Goal: Task Accomplishment & Management: Manage account settings

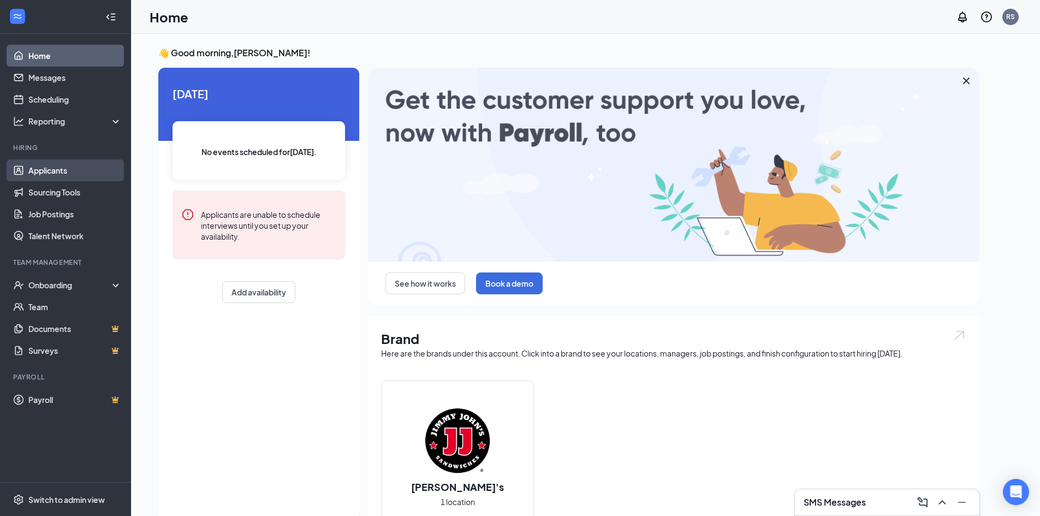
click at [45, 170] on link "Applicants" at bounding box center [74, 170] width 93 height 22
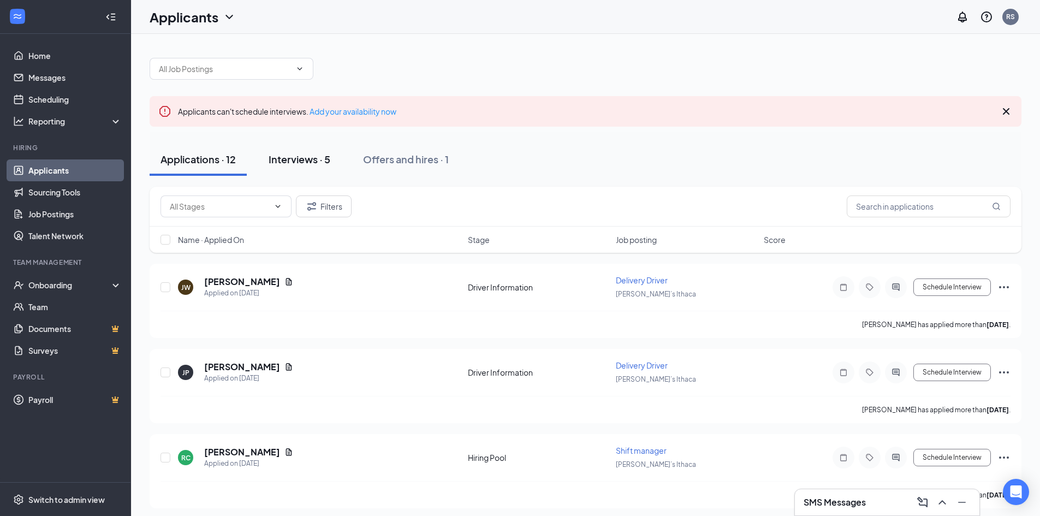
click at [290, 159] on div "Interviews · 5" at bounding box center [300, 159] width 62 height 14
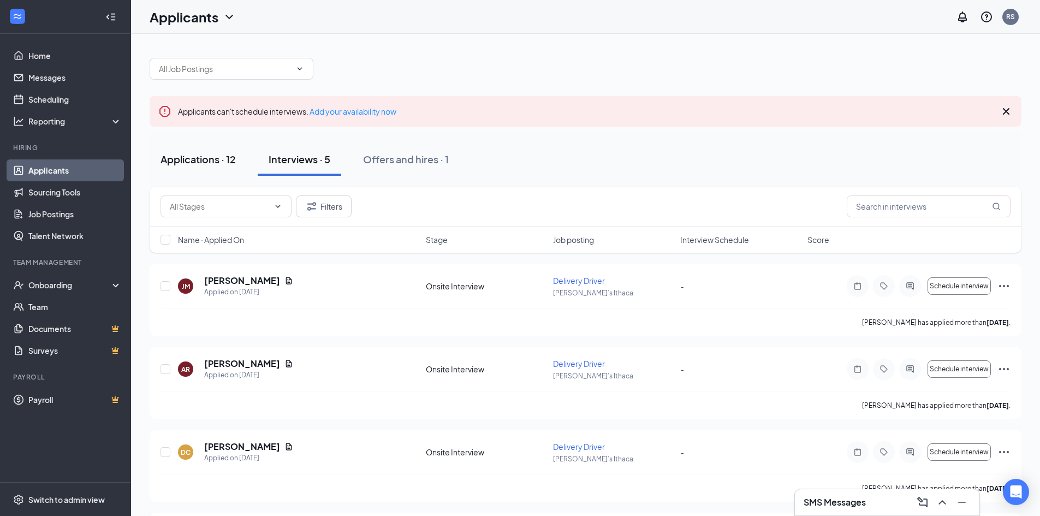
click at [222, 157] on div "Applications · 12" at bounding box center [197, 159] width 75 height 14
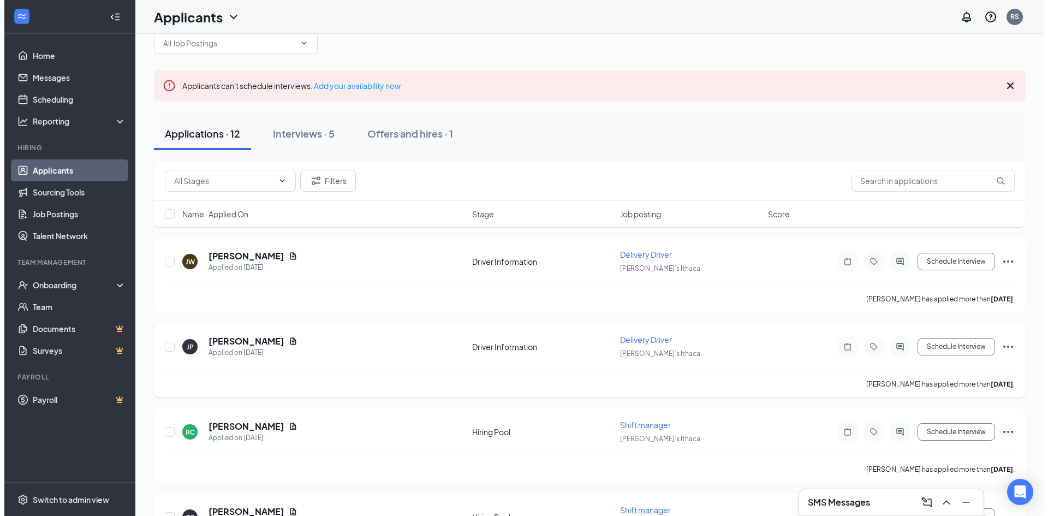
scroll to position [55, 0]
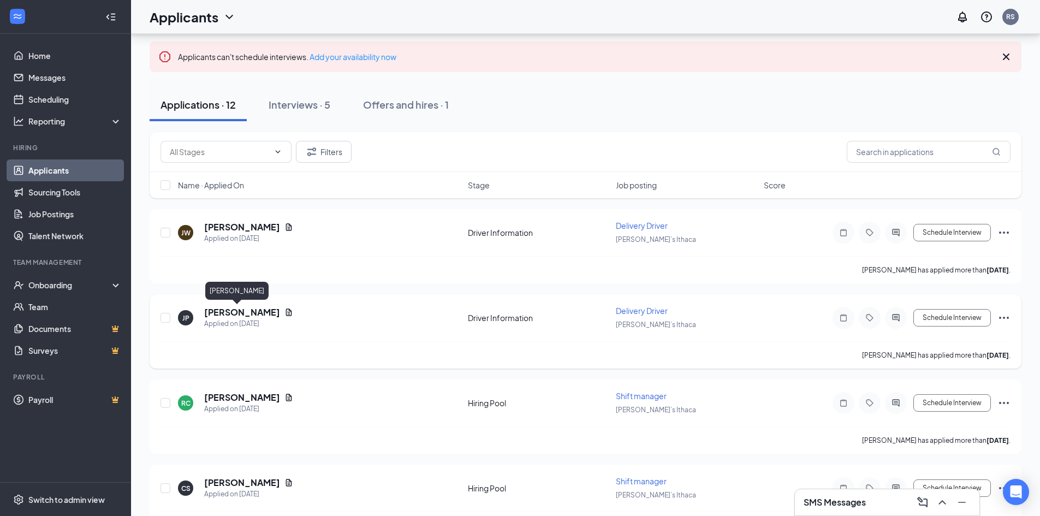
click at [225, 314] on h5 "Julia Park" at bounding box center [242, 312] width 76 height 12
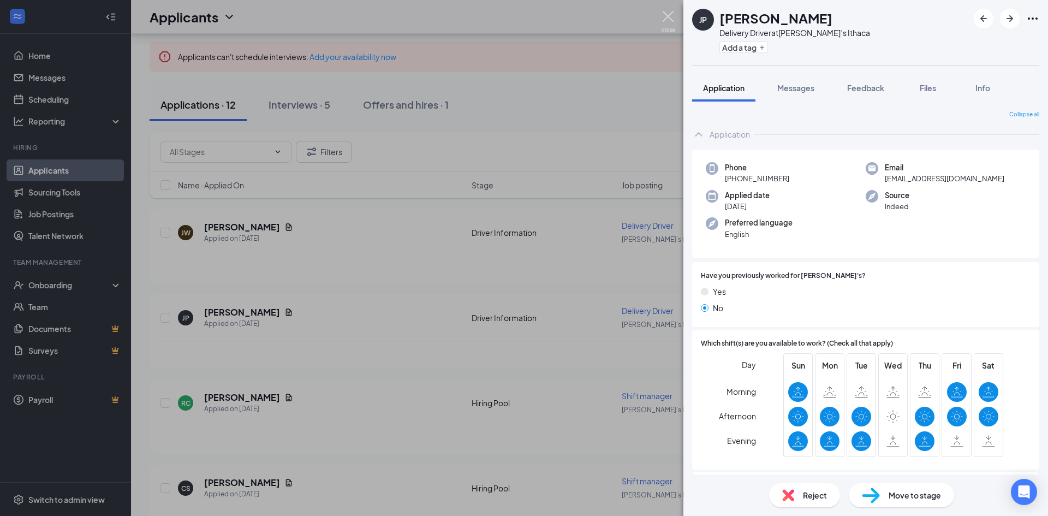
click at [668, 16] on img at bounding box center [668, 21] width 14 height 21
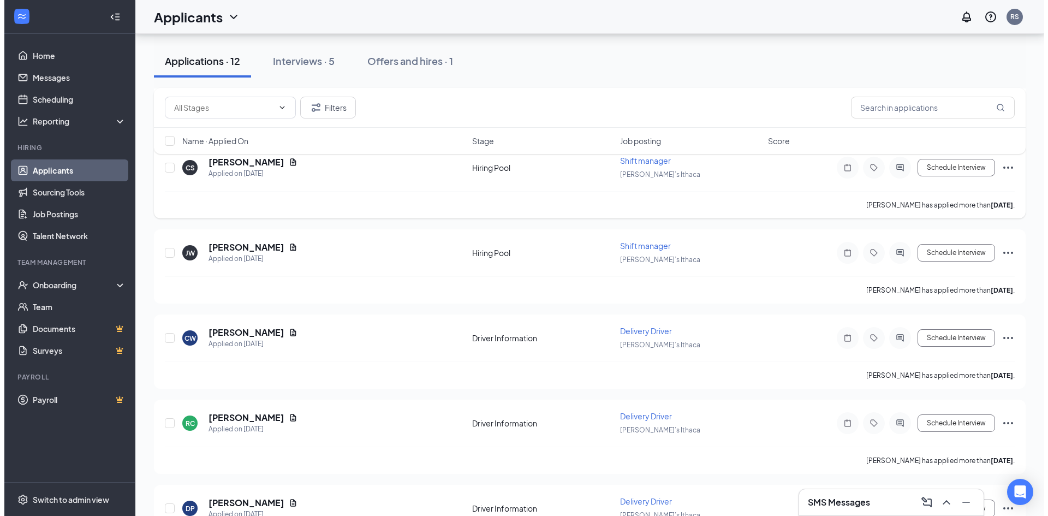
scroll to position [382, 0]
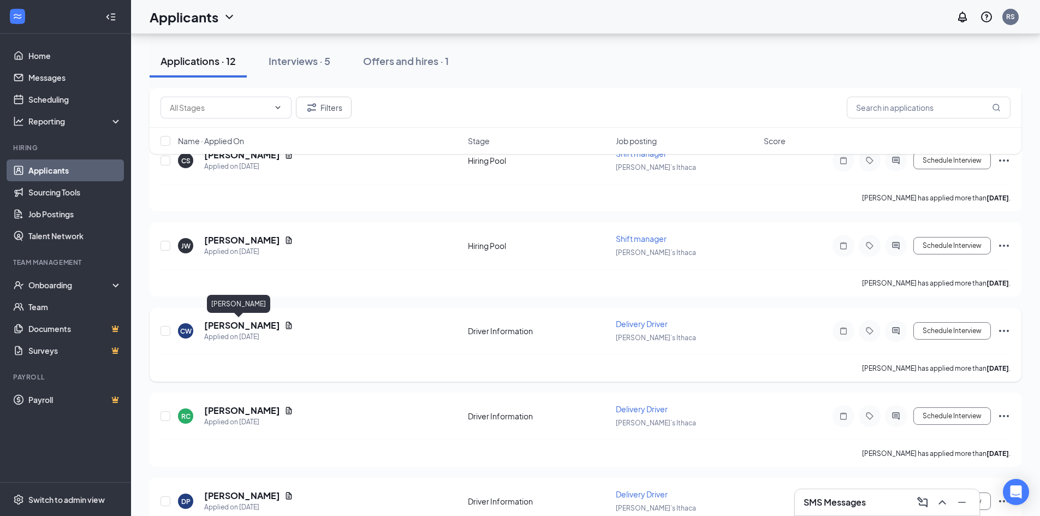
click at [229, 325] on h5 "clem wright" at bounding box center [242, 325] width 76 height 12
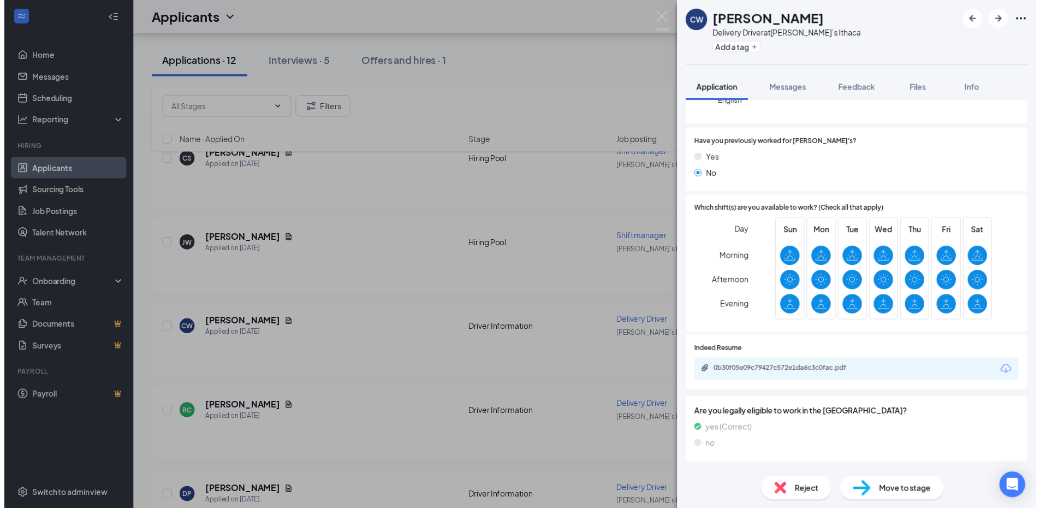
scroll to position [218, 0]
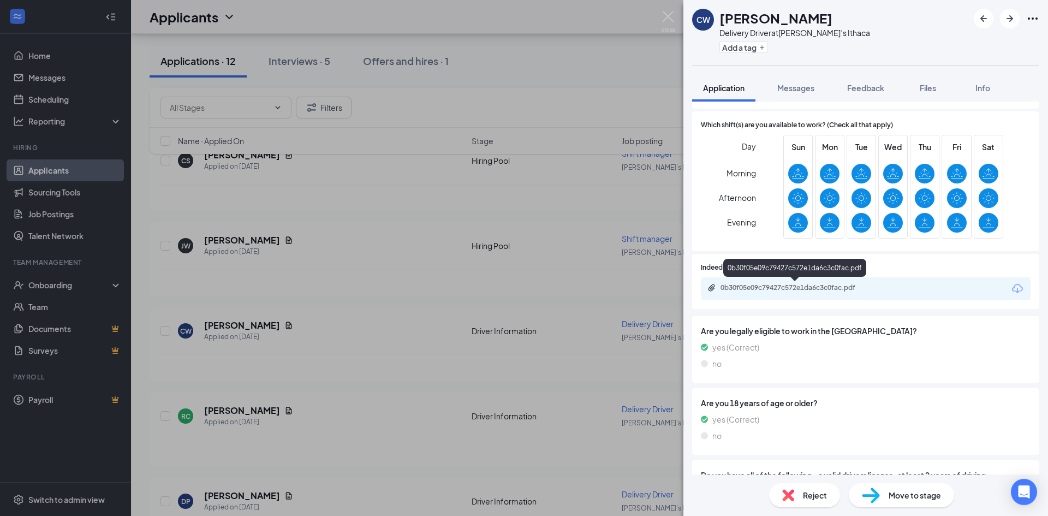
click at [836, 285] on div "0b30f05e09c79427c572e1da6c3c0fac.pdf" at bounding box center [796, 287] width 153 height 9
click at [670, 15] on img at bounding box center [668, 21] width 14 height 21
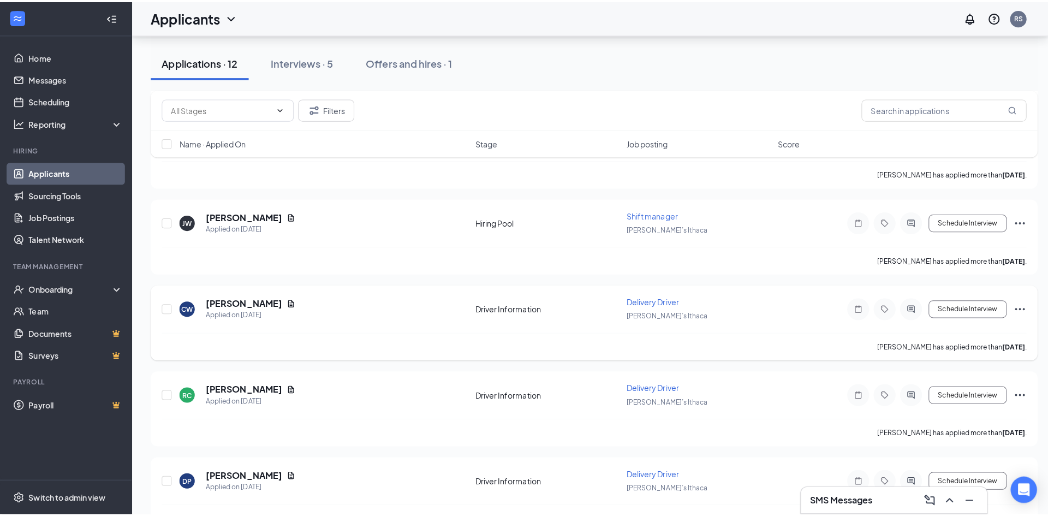
scroll to position [437, 0]
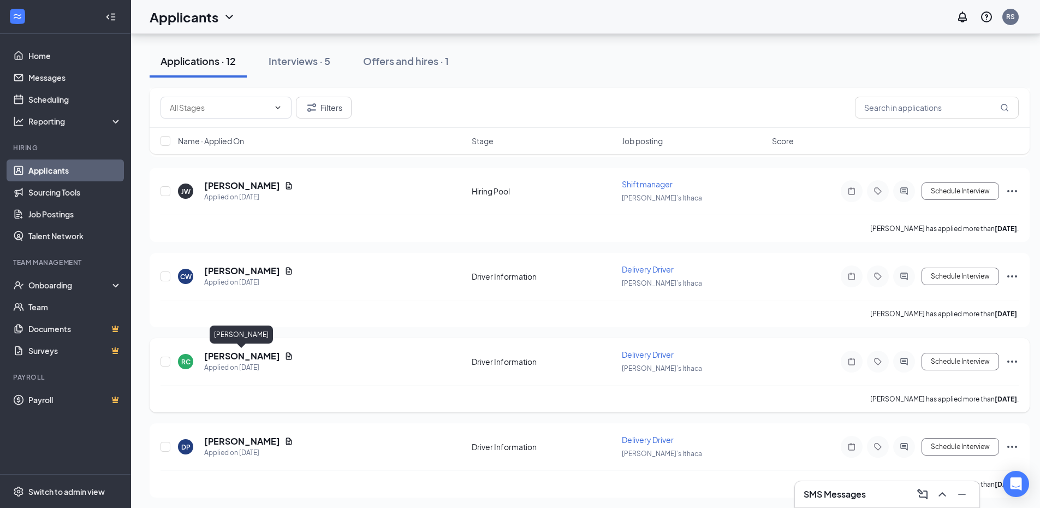
click at [248, 358] on h5 "Renee Clugstone" at bounding box center [242, 356] width 76 height 12
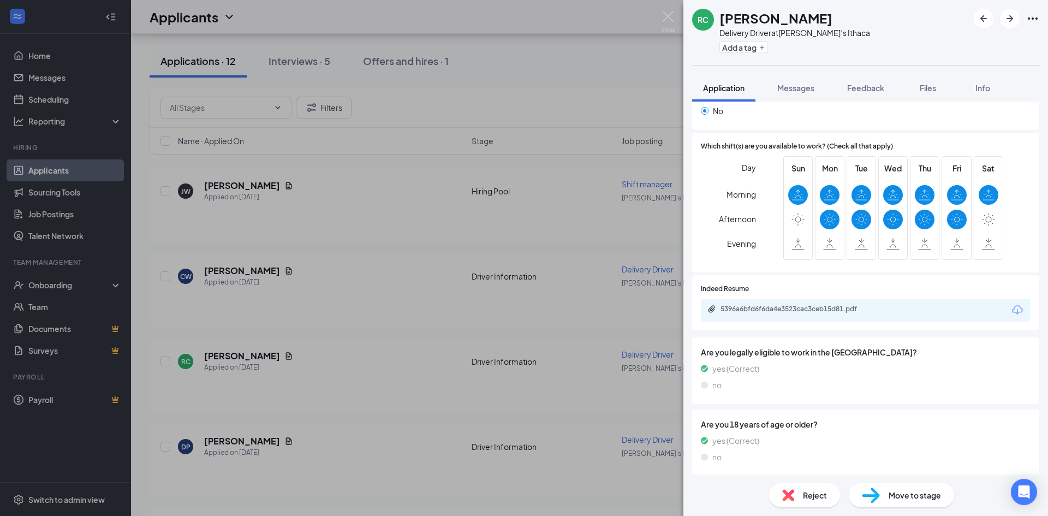
scroll to position [218, 0]
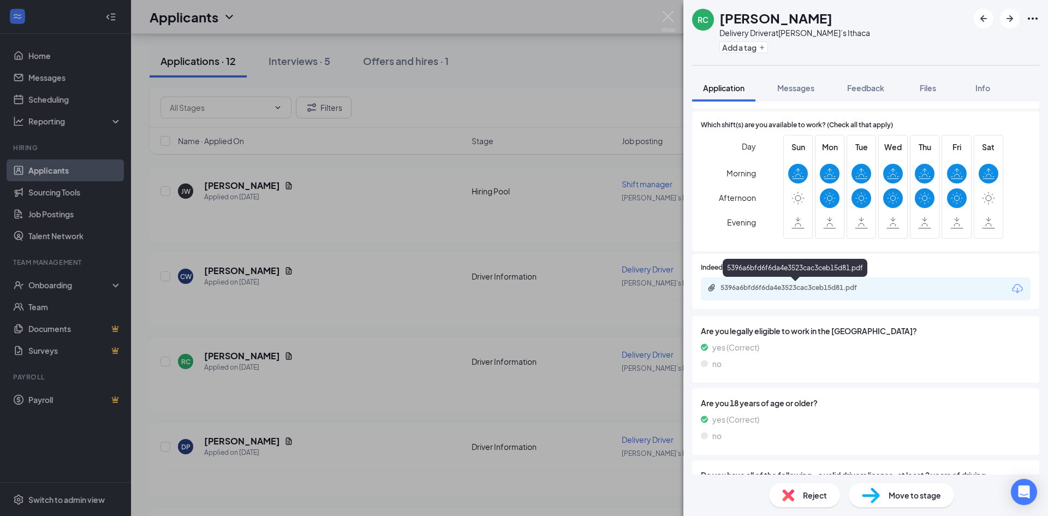
click at [804, 283] on div "5396a6bfd6f6da4e3523cac3ceb15d81.pdf" at bounding box center [796, 287] width 153 height 9
click at [782, 86] on span "Messages" at bounding box center [795, 88] width 37 height 10
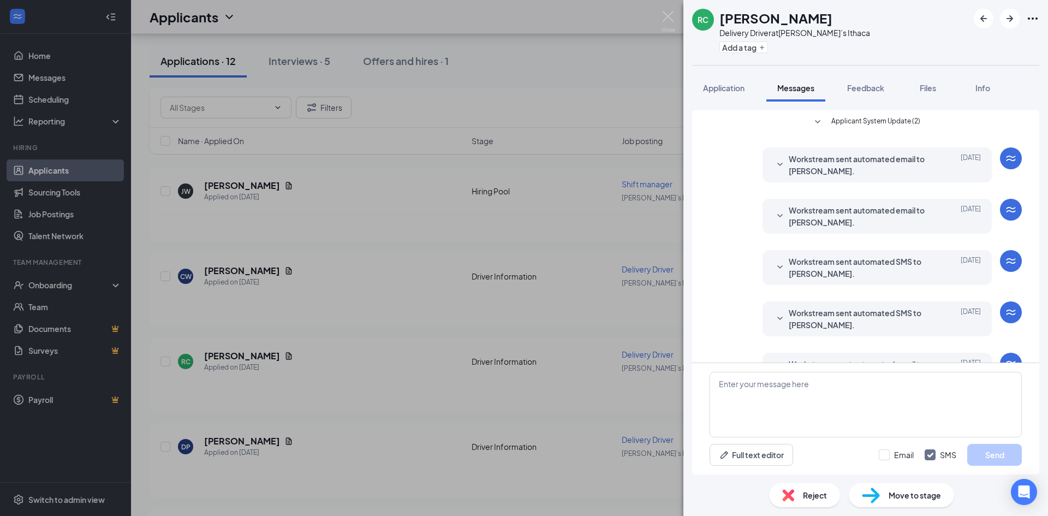
scroll to position [190, 0]
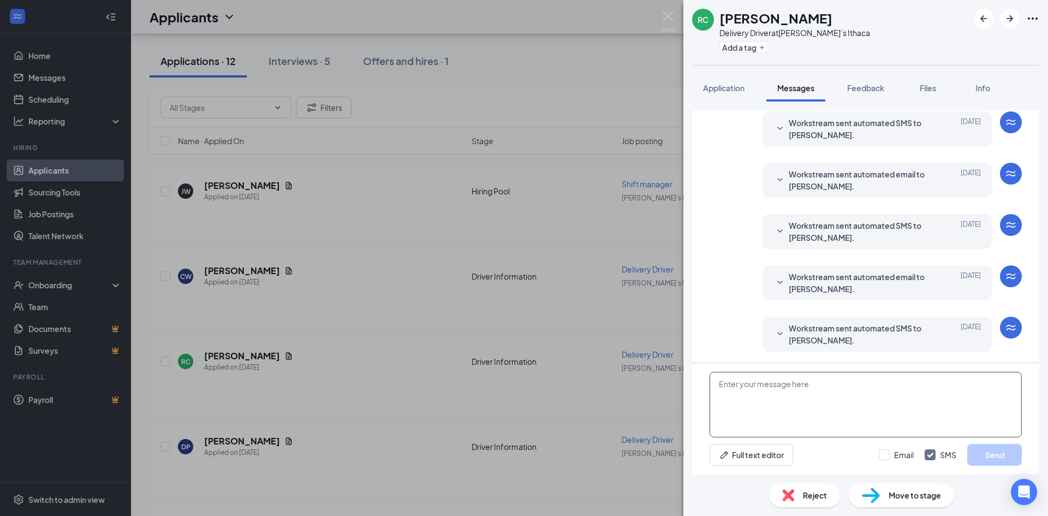
click at [824, 389] on textarea at bounding box center [866, 404] width 312 height 65
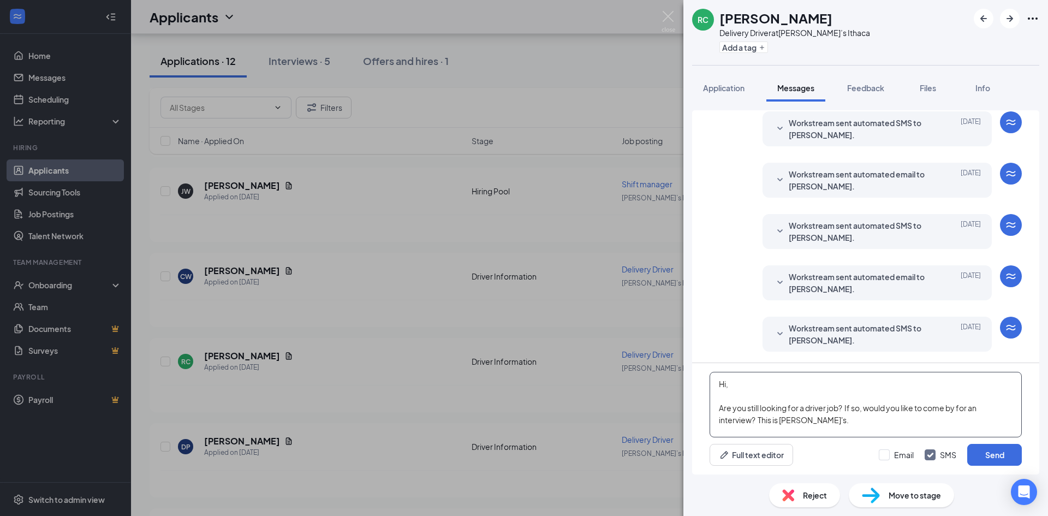
scroll to position [12, 0]
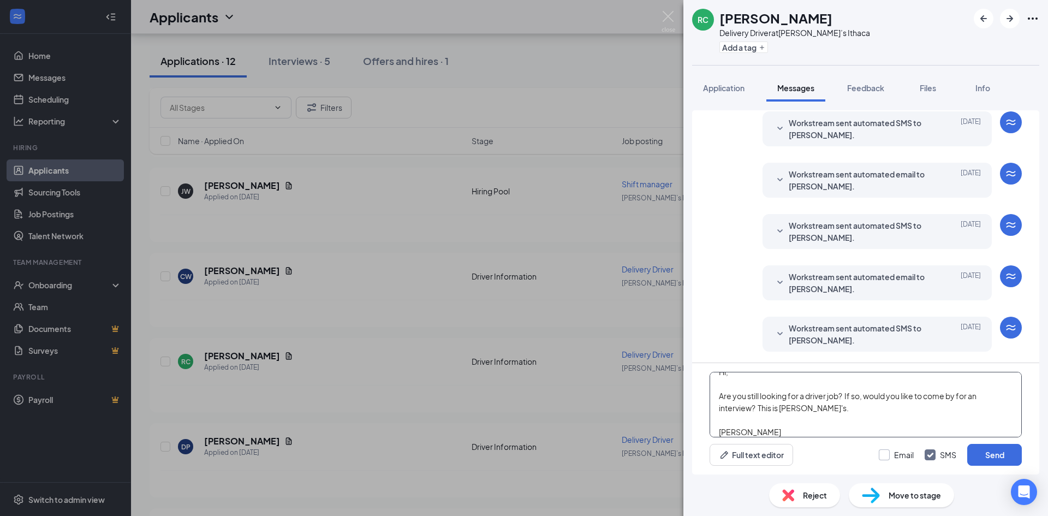
type textarea "Hi, Are you still looking for a driver job? If so, would you like to come by fo…"
click at [880, 455] on input "Email" at bounding box center [896, 454] width 35 height 11
checkbox input "true"
click at [1006, 452] on button "Send" at bounding box center [994, 455] width 55 height 22
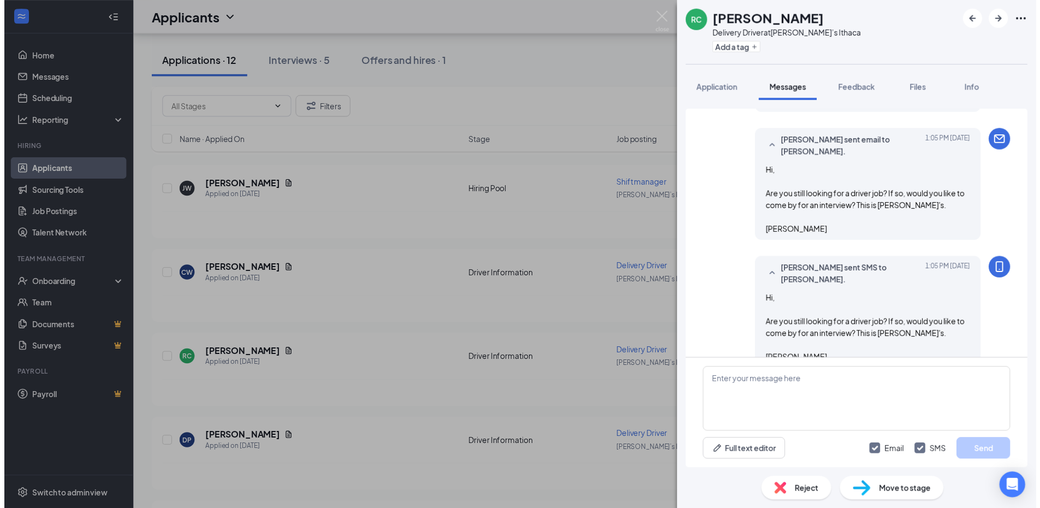
scroll to position [450, 0]
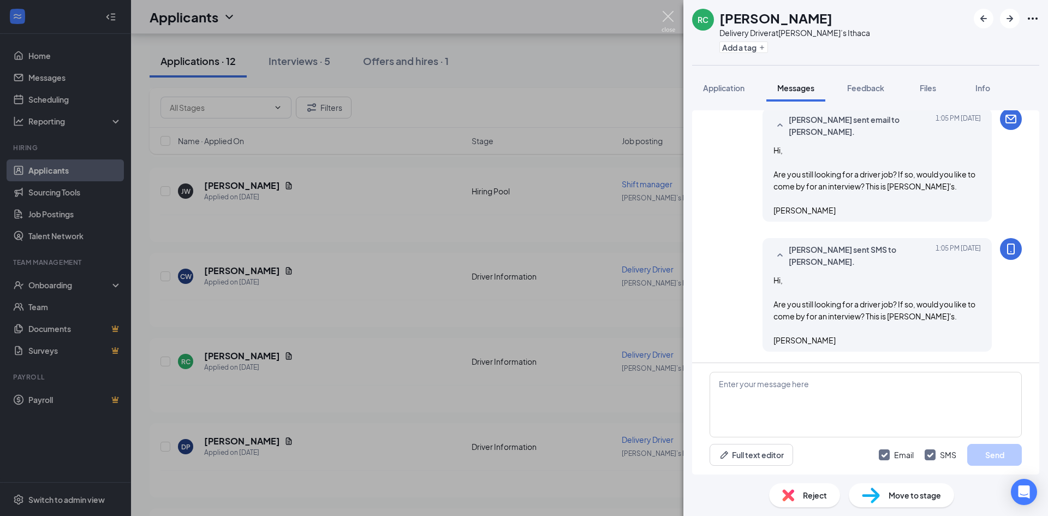
click at [664, 19] on img at bounding box center [668, 21] width 14 height 21
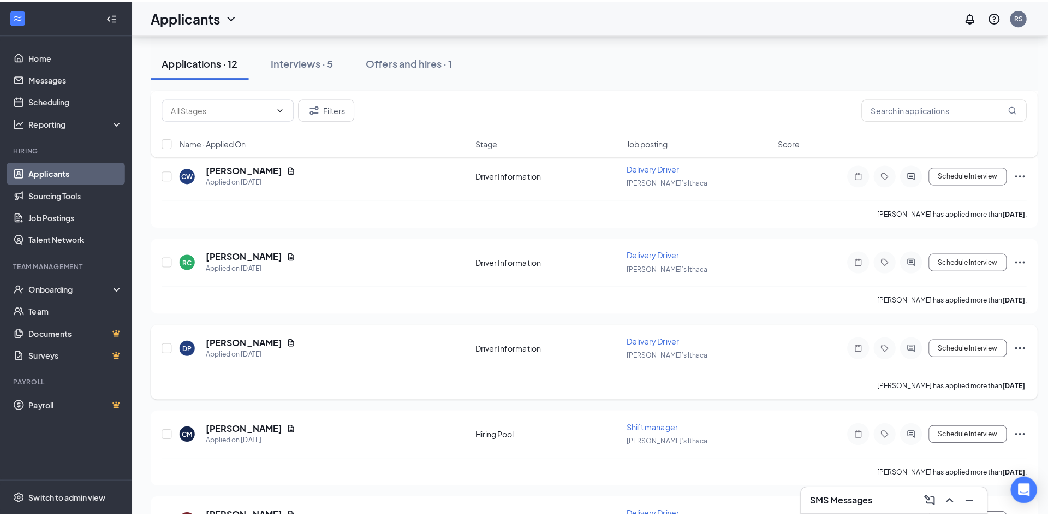
scroll to position [546, 0]
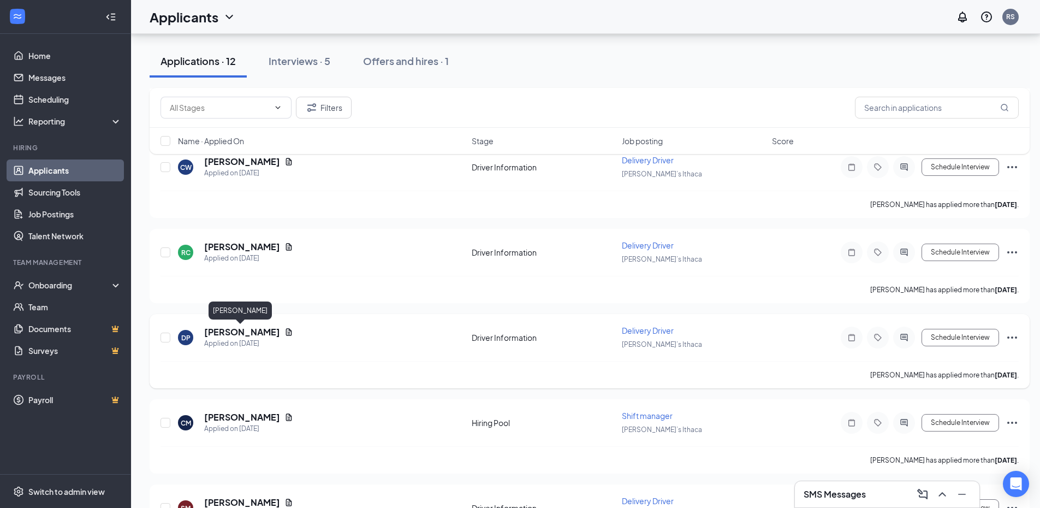
click at [228, 331] on h5 "Diontre Porter" at bounding box center [242, 332] width 76 height 12
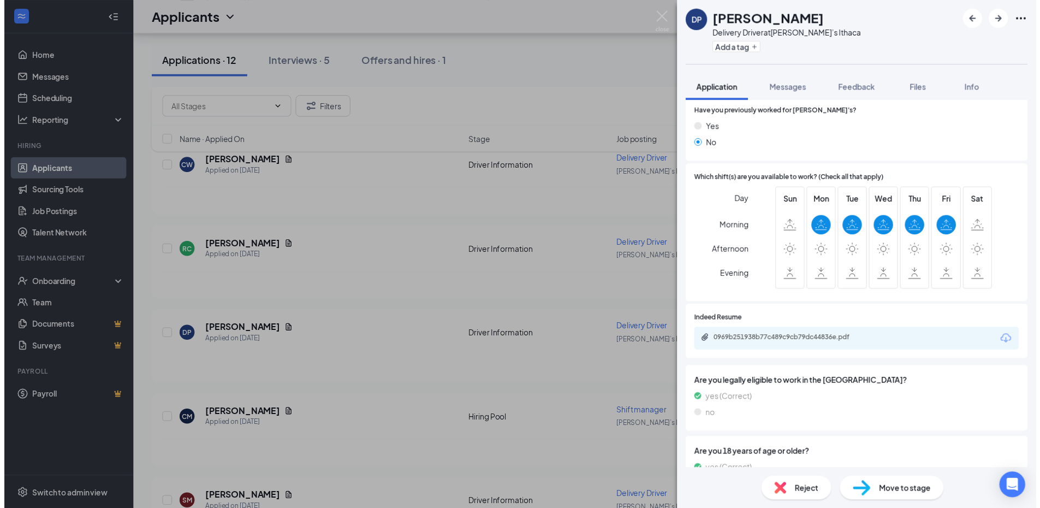
scroll to position [218, 0]
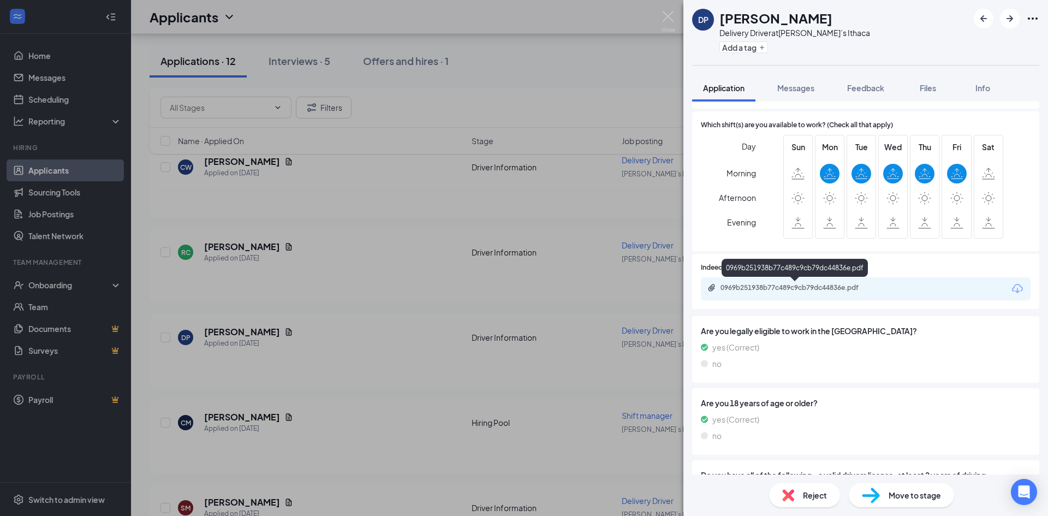
click at [863, 290] on div "0969b251938b77c489c9cb79dc44836e.pdf" at bounding box center [796, 287] width 153 height 9
click at [663, 16] on img at bounding box center [668, 21] width 14 height 21
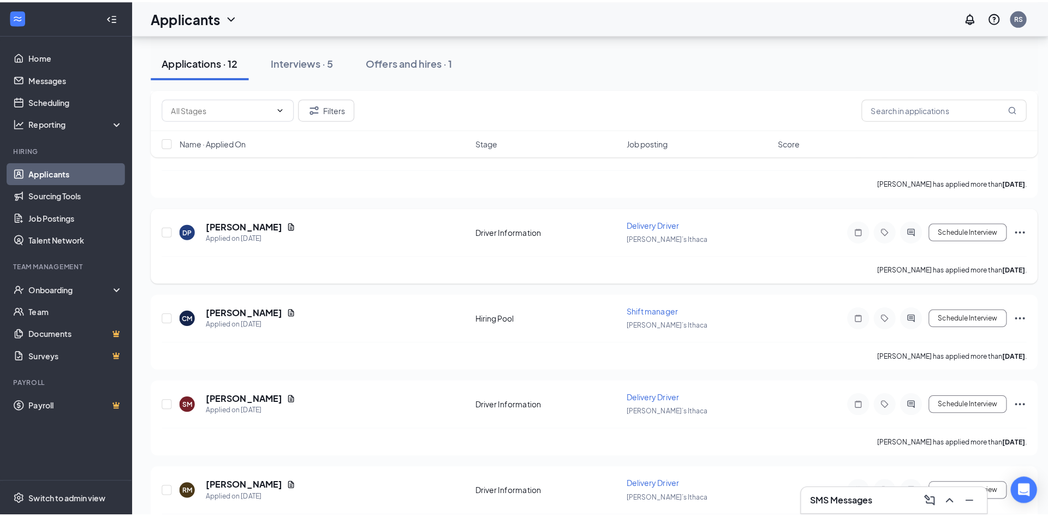
scroll to position [710, 0]
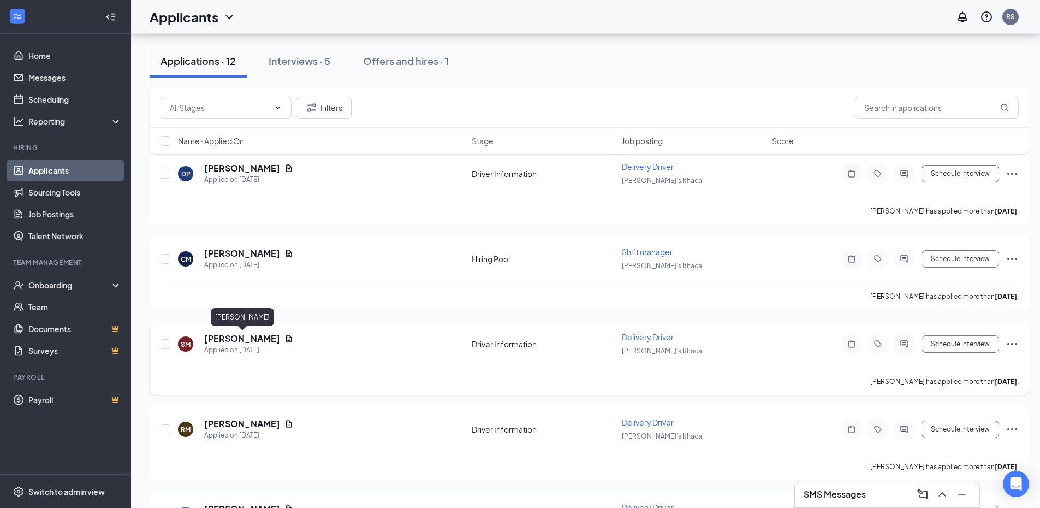
click at [266, 341] on h5 "shawn manwaring" at bounding box center [242, 338] width 76 height 12
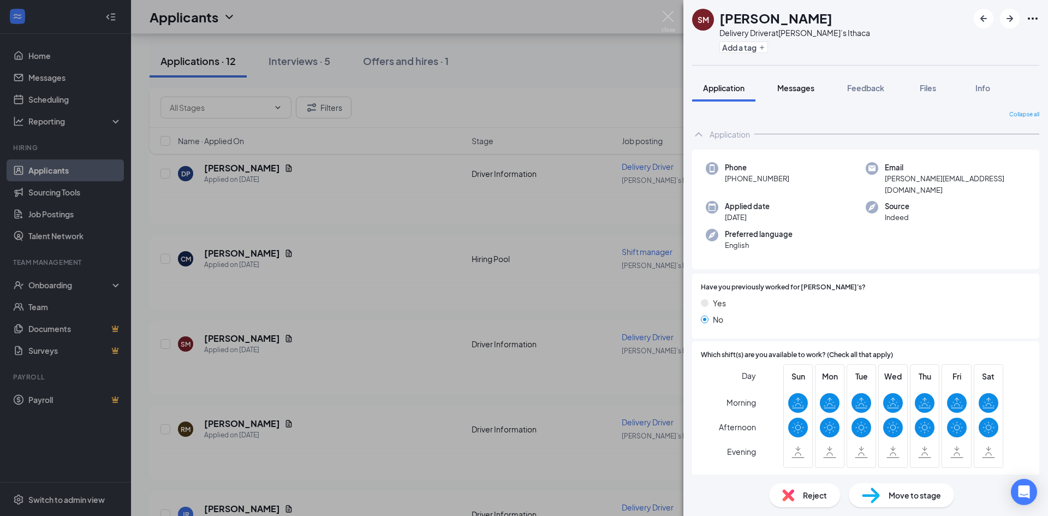
click at [806, 92] on span "Messages" at bounding box center [795, 88] width 37 height 10
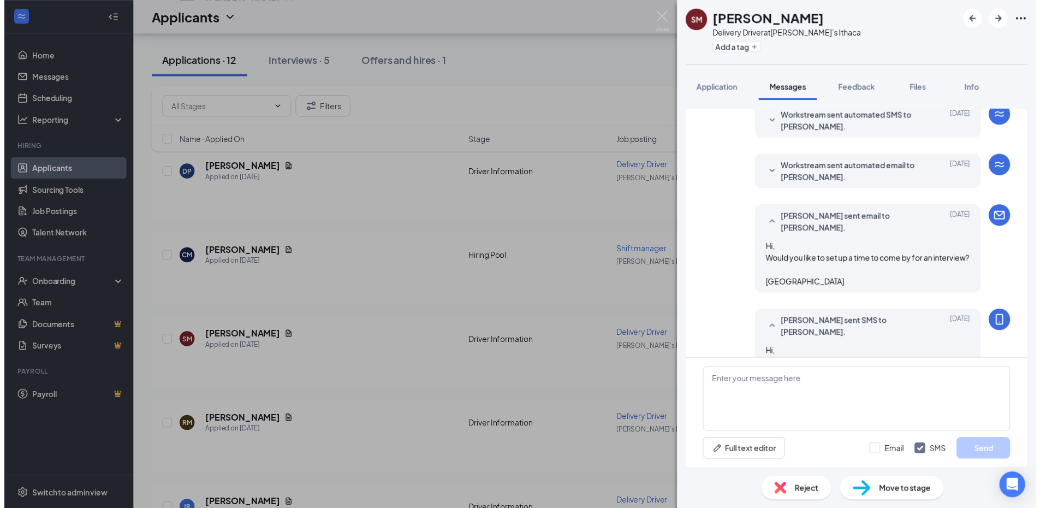
scroll to position [429, 0]
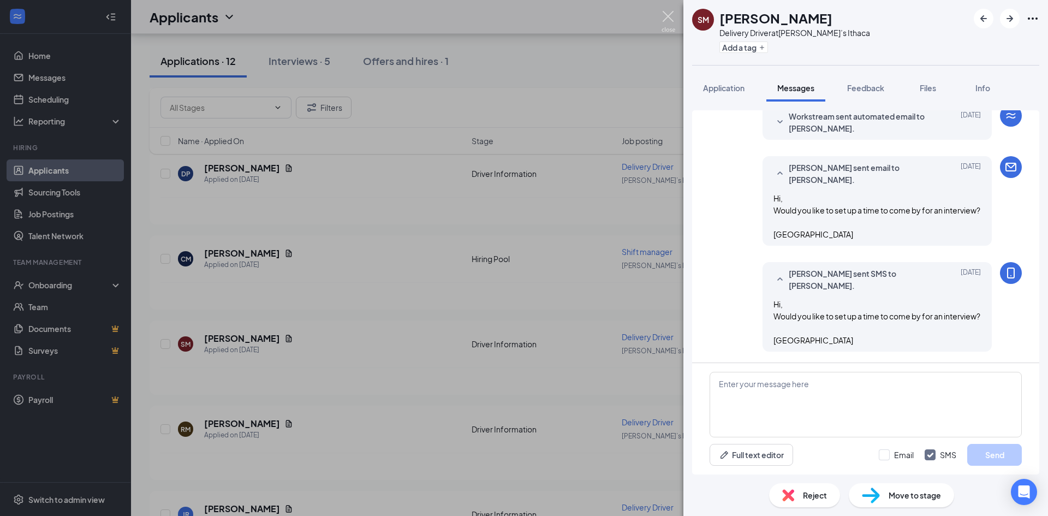
click at [673, 15] on img at bounding box center [668, 21] width 14 height 21
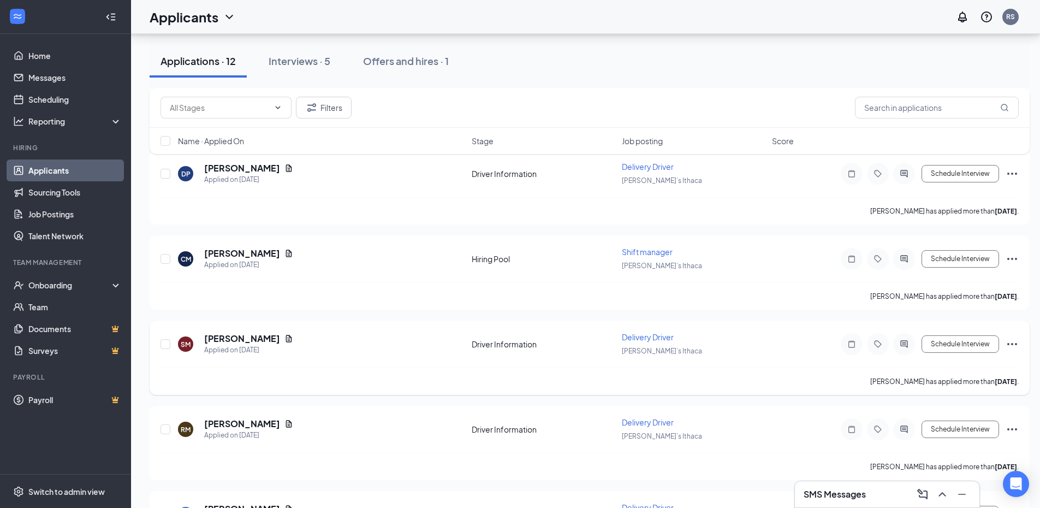
click at [1016, 341] on icon "Ellipses" at bounding box center [1011, 343] width 13 height 13
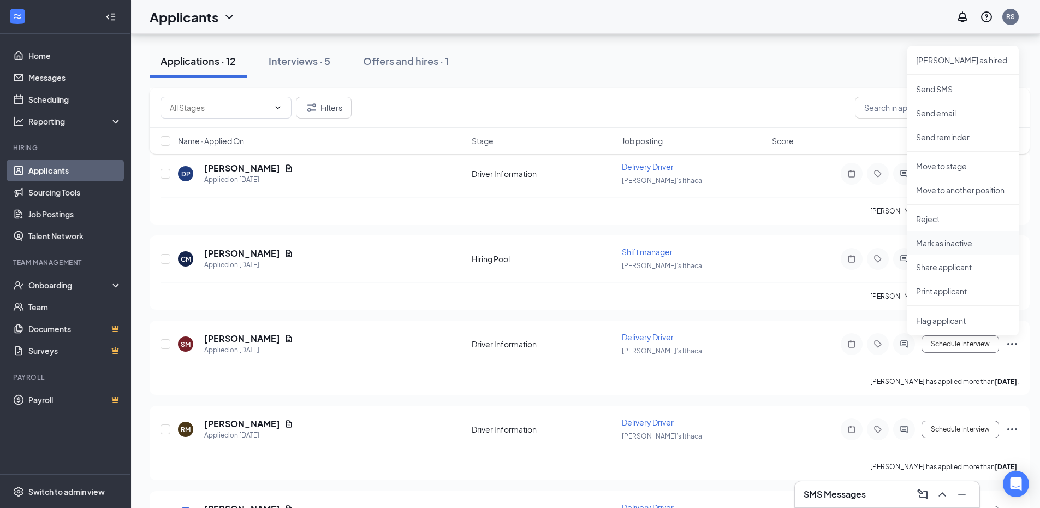
click at [941, 243] on p "Mark as inactive" at bounding box center [963, 242] width 94 height 11
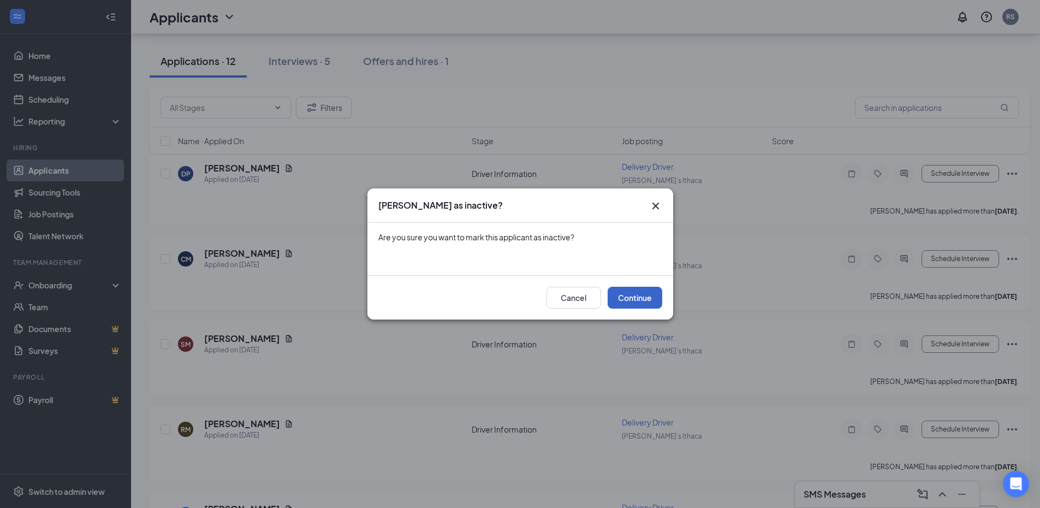
click at [634, 301] on button "Continue" at bounding box center [634, 298] width 55 height 22
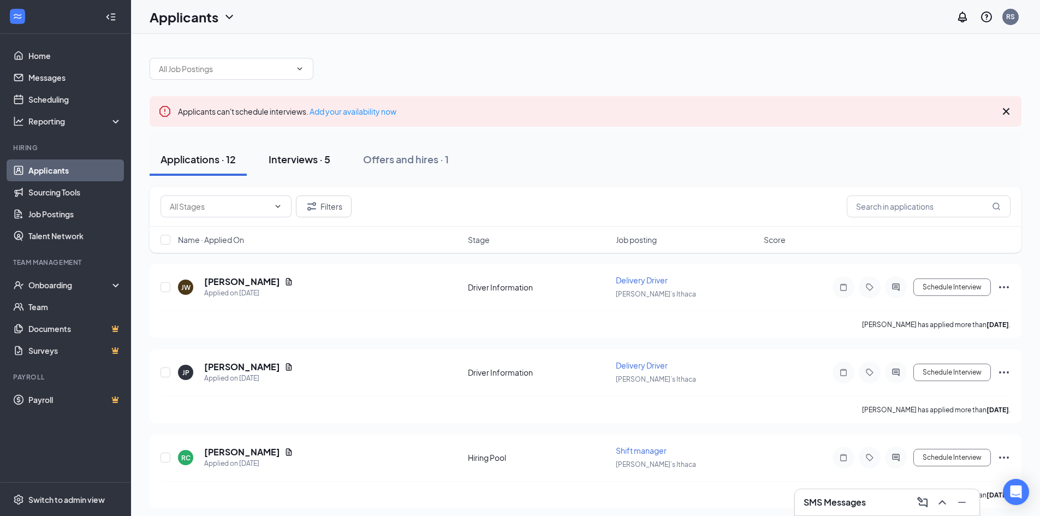
click at [283, 162] on div "Interviews · 5" at bounding box center [300, 159] width 62 height 14
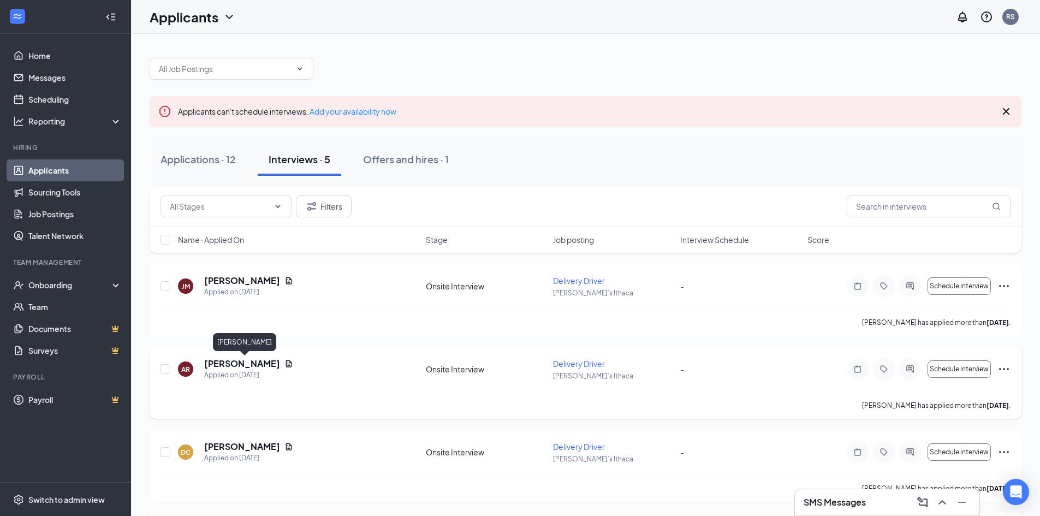
click at [267, 363] on h5 "Alexandra Ragazinsky" at bounding box center [242, 363] width 76 height 12
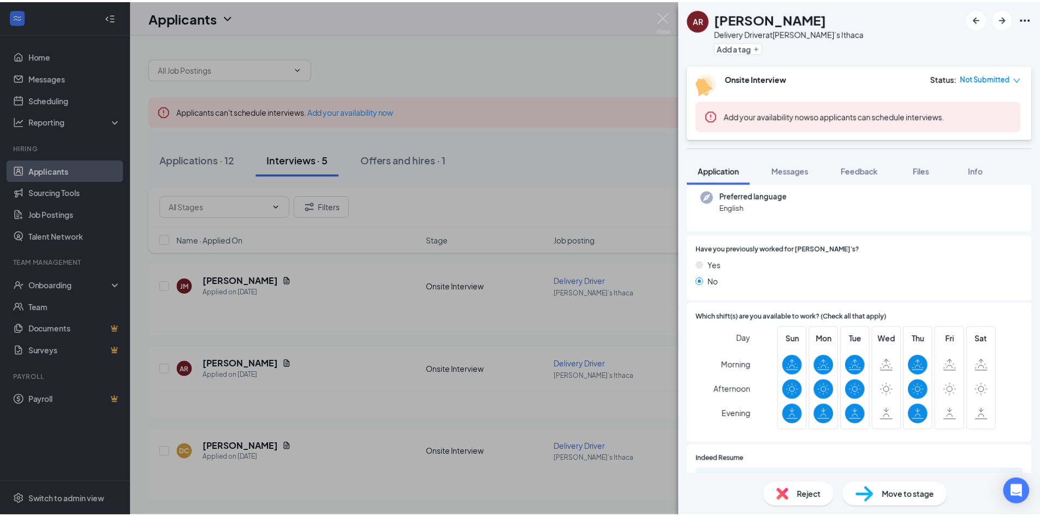
scroll to position [218, 0]
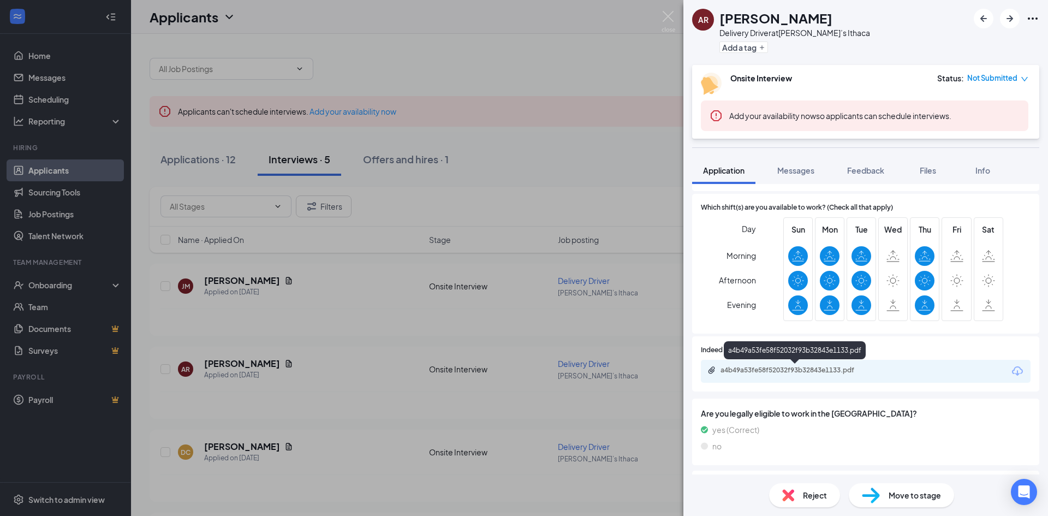
click at [803, 367] on div "a4b49a53fe58f52032f93b32843e1133.pdf" at bounding box center [796, 370] width 153 height 9
click at [669, 16] on img at bounding box center [668, 21] width 14 height 21
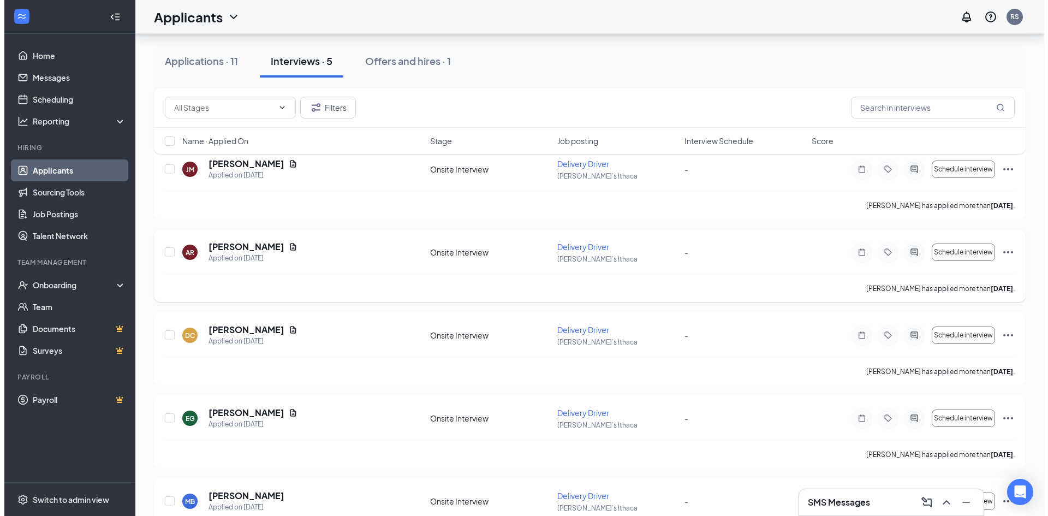
scroll to position [165, 0]
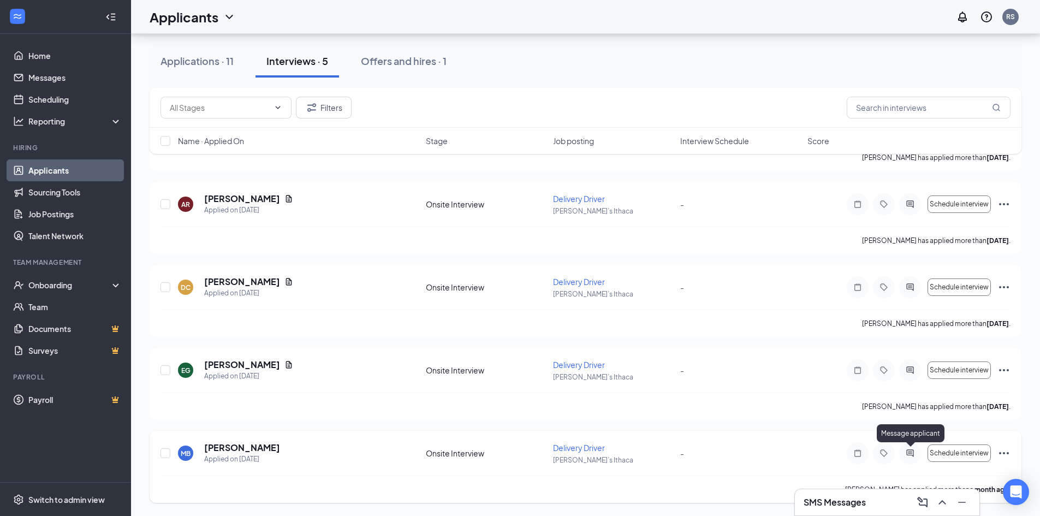
click at [912, 453] on icon "ActiveChat" at bounding box center [909, 452] width 7 height 7
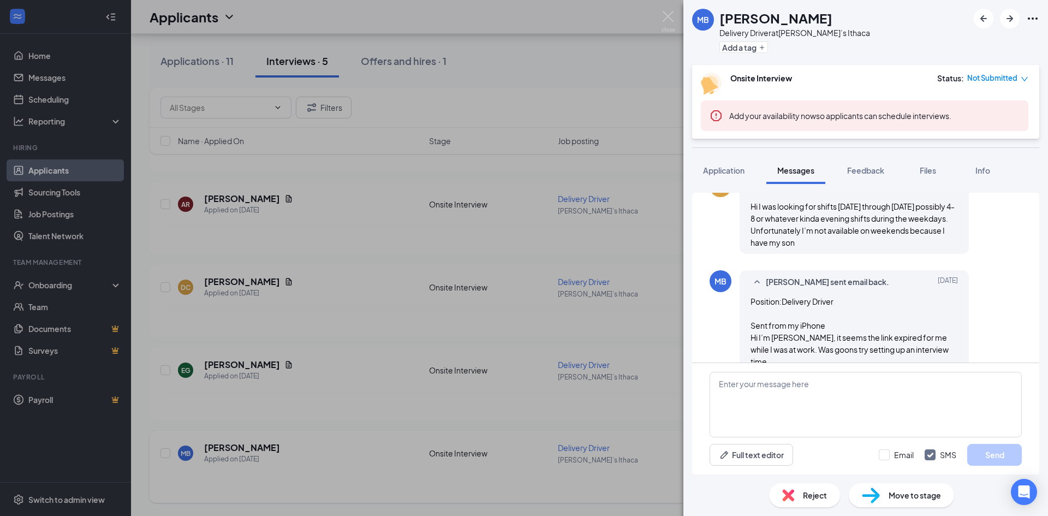
scroll to position [407, 0]
